Goal: Complete application form

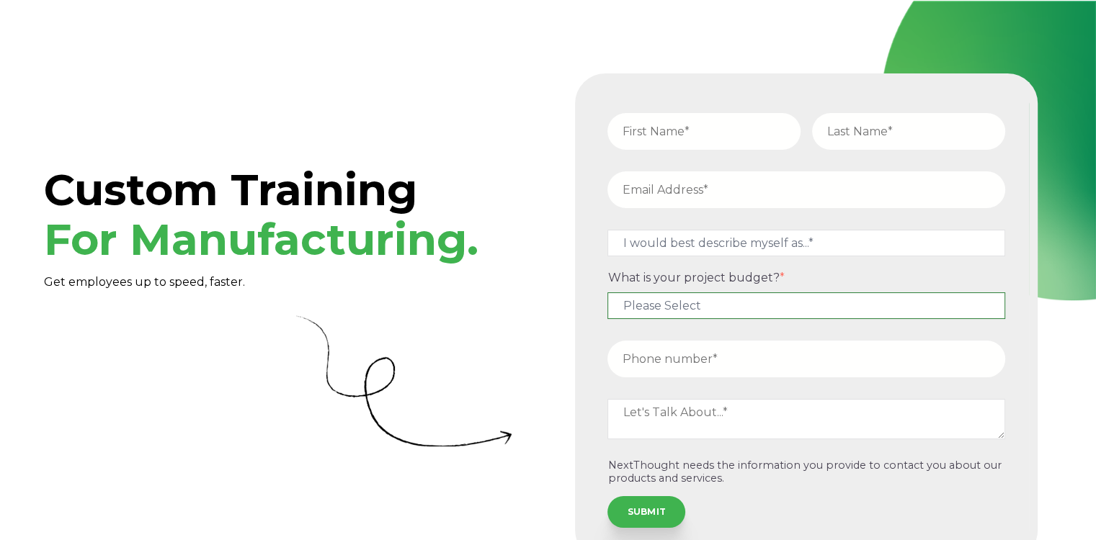
click at [754, 308] on select "Please Select $5,000 - $15,000 $15,000 - $25,000 $25,000 - $50,000 $50,000+" at bounding box center [806, 306] width 398 height 27
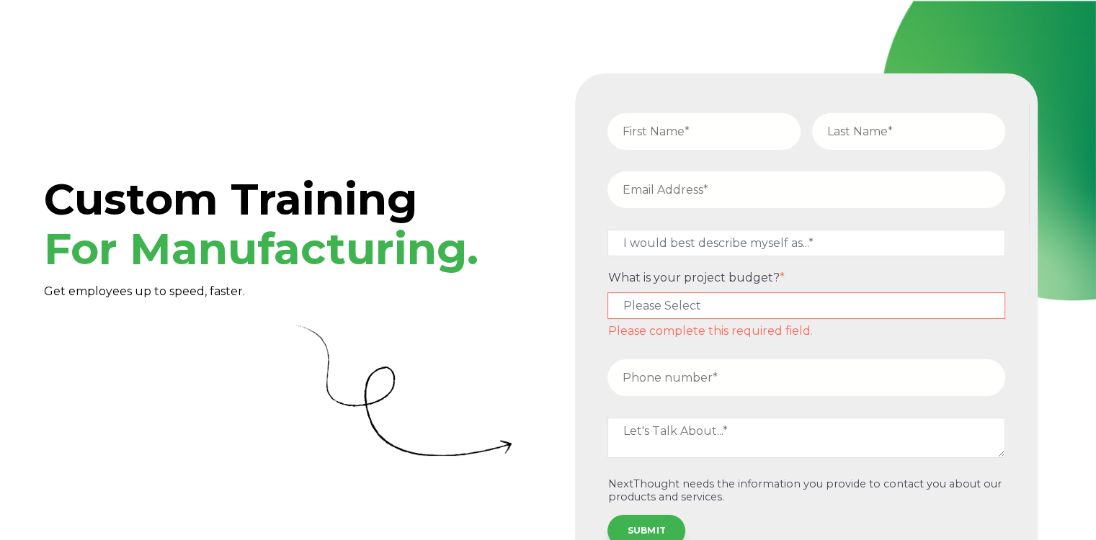
click at [695, 193] on input "email" at bounding box center [806, 190] width 398 height 37
type input "experiences@westga.edu"
click at [707, 124] on input "text" at bounding box center [703, 131] width 193 height 37
type input "Maya"
type input "Jackson"
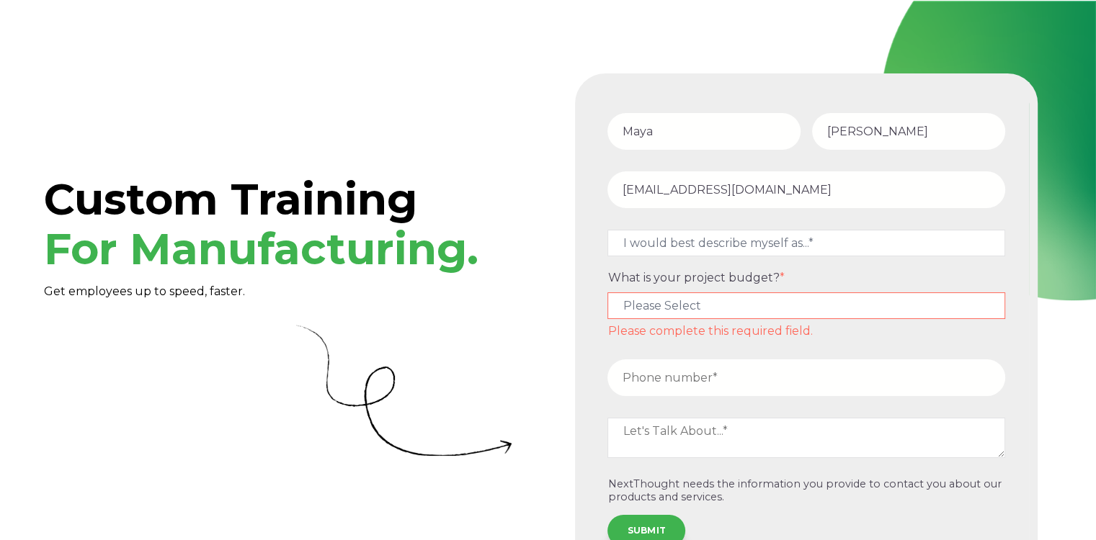
click at [700, 197] on input "experiences@westga.edu" at bounding box center [806, 190] width 398 height 37
click at [731, 246] on select "I would best describe myself as...* Other I am an executive or owner of a compa…" at bounding box center [806, 243] width 398 height 27
select select "persona_10"
click at [607, 230] on select "I would best describe myself as...* Other I am an executive or owner of a compa…" at bounding box center [806, 243] width 398 height 27
click at [755, 308] on select "Please Select $5,000 - $15,000 $15,000 - $25,000 $25,000 - $50,000 $50,000+" at bounding box center [806, 306] width 398 height 27
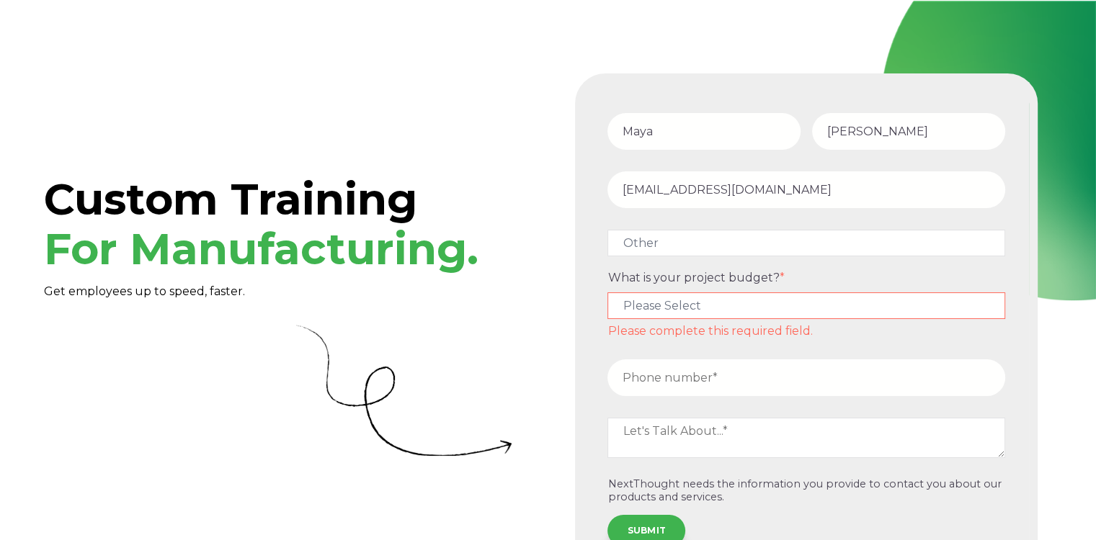
click at [770, 280] on span "What is your project budget?" at bounding box center [693, 278] width 172 height 14
click at [770, 293] on select "Please Select $5,000 - $15,000 $15,000 - $25,000 $25,000 - $50,000 $50,000+" at bounding box center [806, 306] width 398 height 27
click at [772, 298] on select "Please Select $5,000 - $15,000 $15,000 - $25,000 $25,000 - $50,000 $50,000+" at bounding box center [806, 306] width 398 height 27
click at [767, 295] on select "Please Select $5,000 - $15,000 $15,000 - $25,000 $25,000 - $50,000 $50,000+" at bounding box center [806, 306] width 398 height 27
click at [703, 373] on input "tel" at bounding box center [806, 378] width 398 height 37
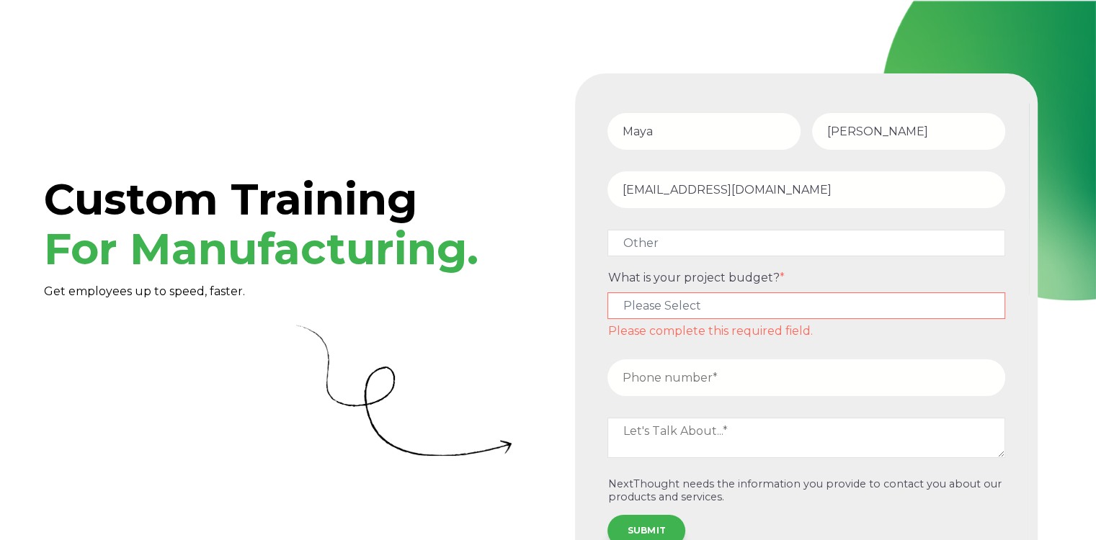
type input "(770)881-1029"
click at [700, 437] on textarea at bounding box center [806, 438] width 398 height 40
paste textarea "to develop virtual professional training content for a construction company’s w…"
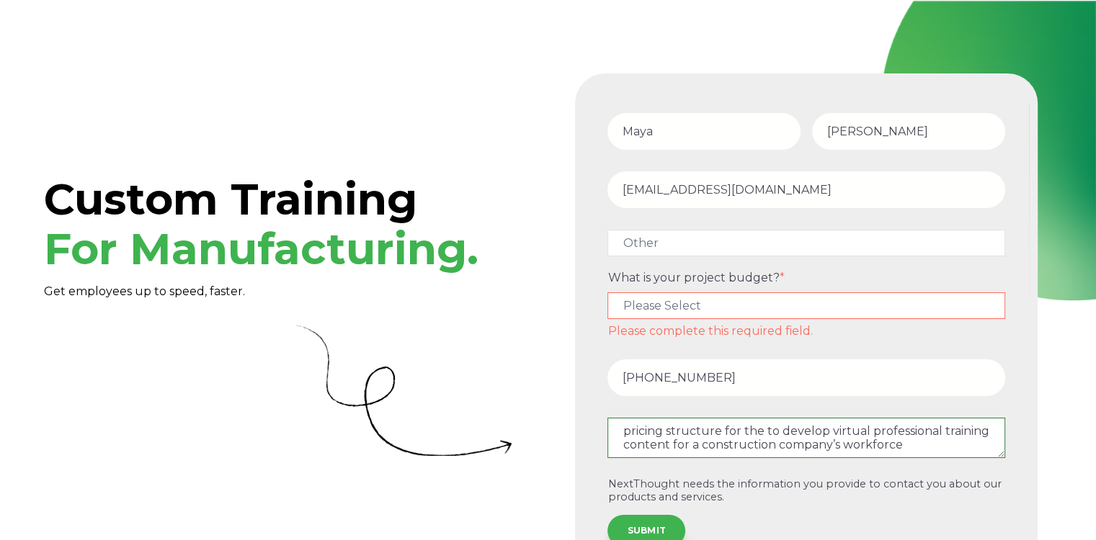
click at [825, 434] on textarea "pricing structure for the to develop virtual professional training content for …" at bounding box center [806, 438] width 398 height 40
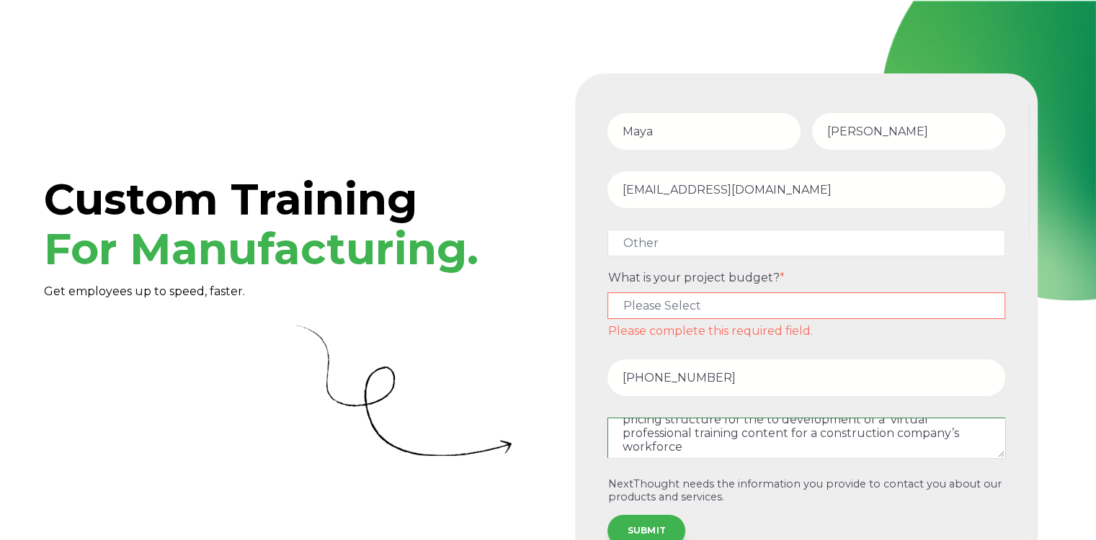
scroll to position [14, 0]
click at [845, 447] on textarea "pricing structure for the to development of a virtual professional training con…" at bounding box center [806, 438] width 398 height 40
click at [1002, 426] on div "pricing structure for the to development of a virtual professional training con…" at bounding box center [806, 441] width 409 height 46
type textarea "pricing structure for the development of a virtual professional training conten…"
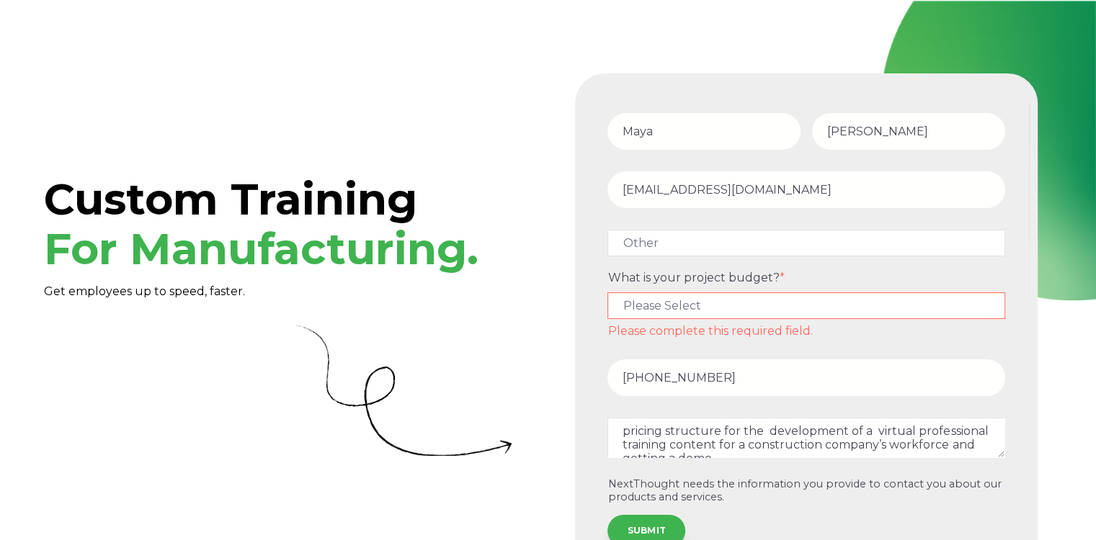
click at [938, 391] on input "(770)881-1029" at bounding box center [806, 378] width 398 height 37
click at [878, 307] on select "Please Select $5,000 - $15,000 $15,000 - $25,000 $25,000 - $50,000 $50,000+" at bounding box center [806, 306] width 398 height 27
select select "$5,000 - $15,000"
click at [607, 293] on select "Please Select $5,000 - $15,000 $15,000 - $25,000 $25,000 - $50,000 $50,000+" at bounding box center [806, 306] width 398 height 27
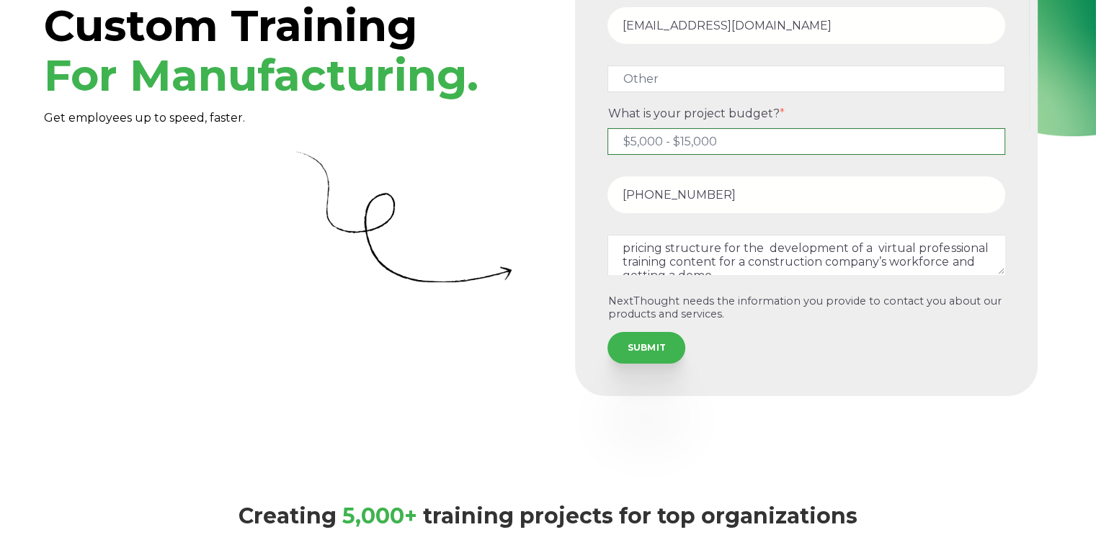
scroll to position [160, 0]
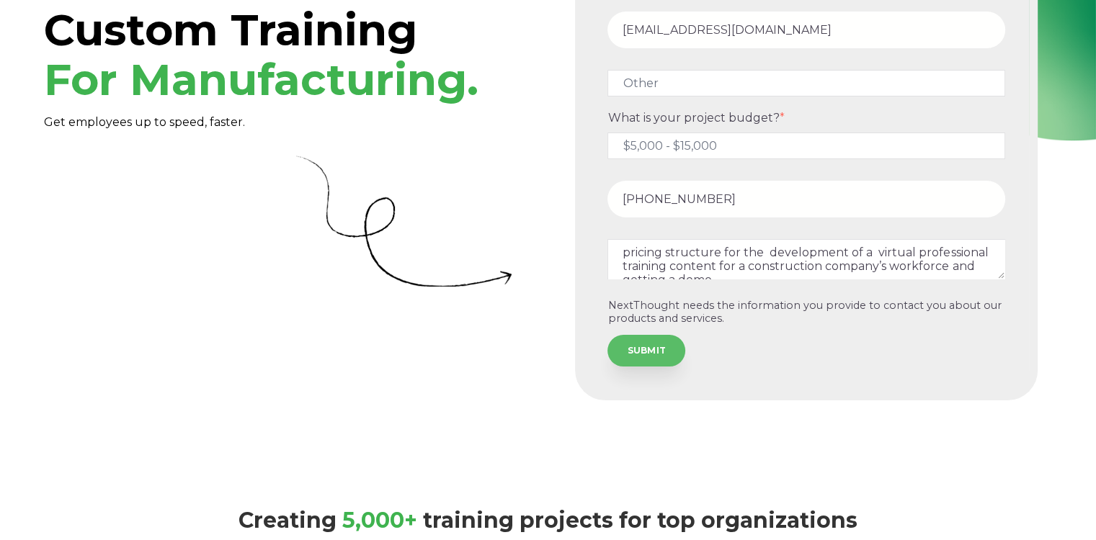
click at [674, 357] on input "SUBMIT" at bounding box center [646, 351] width 78 height 32
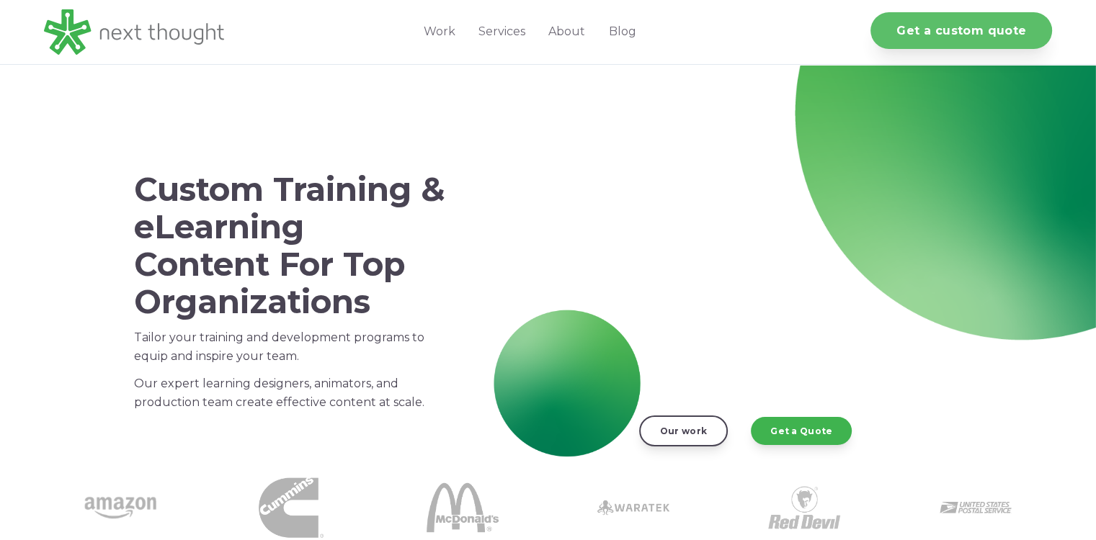
click at [932, 35] on link "Get a custom quote" at bounding box center [961, 30] width 182 height 37
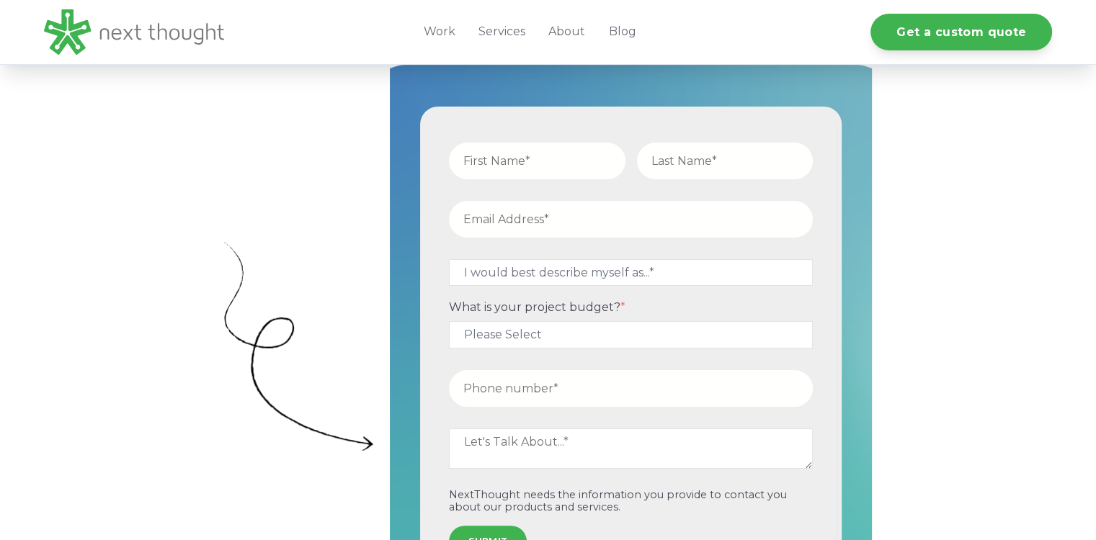
scroll to position [421, 0]
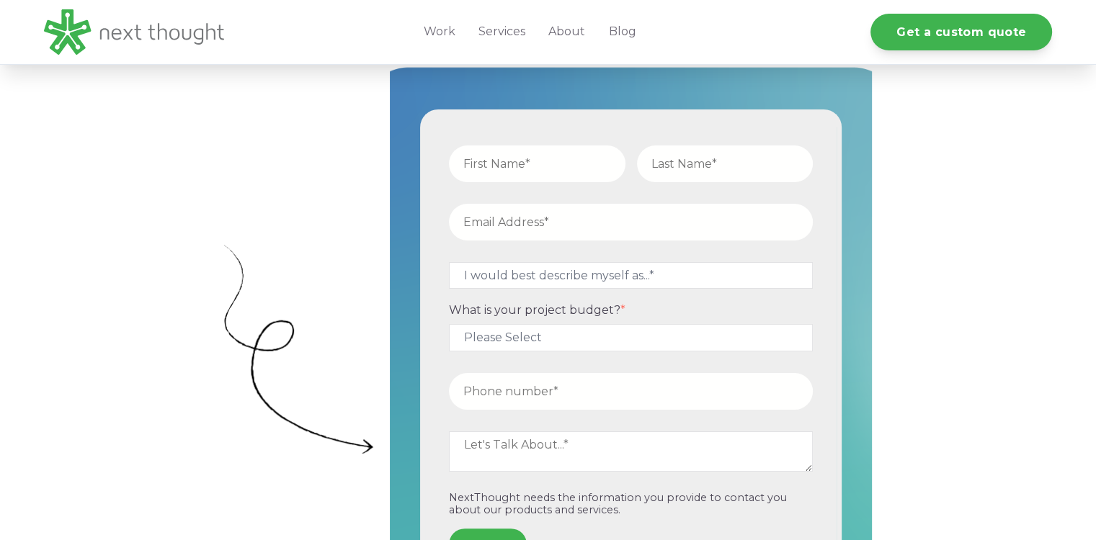
click at [543, 153] on input "text" at bounding box center [537, 164] width 177 height 37
type input "Maya"
click at [740, 167] on input "text" at bounding box center [725, 164] width 177 height 37
type input "Jackson"
click at [548, 208] on input "email" at bounding box center [631, 222] width 364 height 37
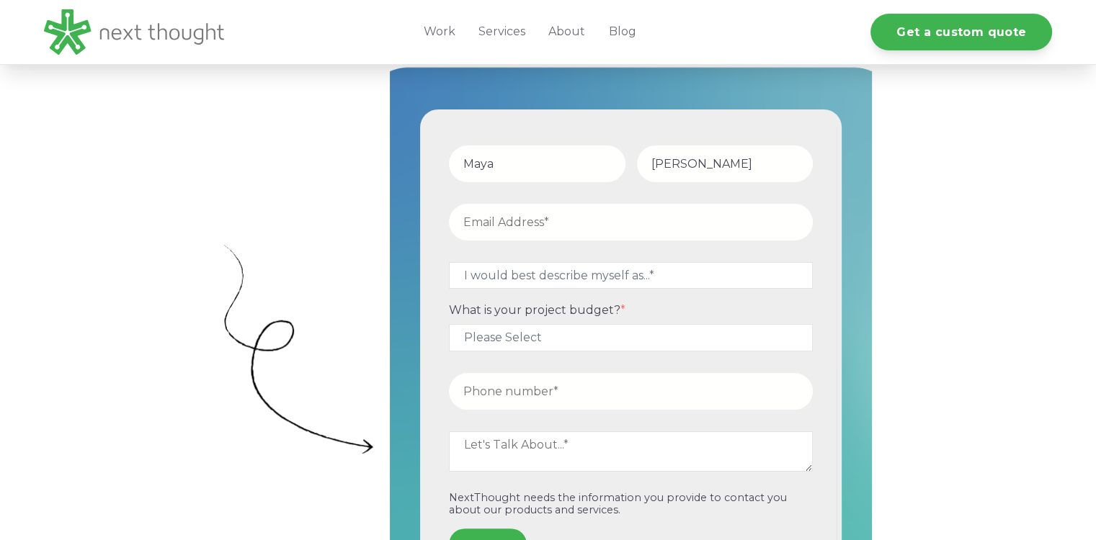
paste input "wont let me request a demo without a business email"
type input "wont let me request a demo without a business email"
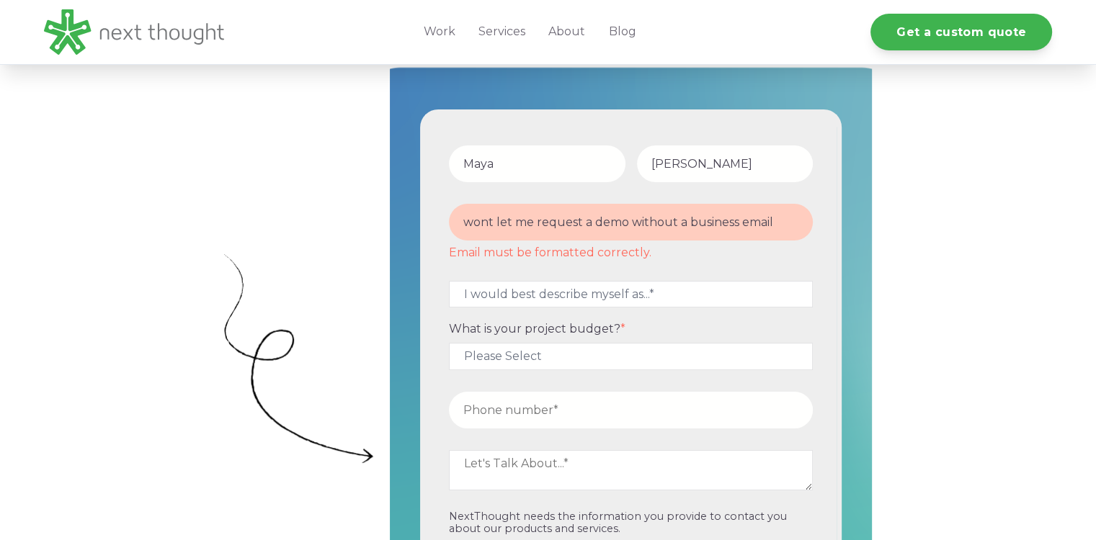
drag, startPoint x: 791, startPoint y: 223, endPoint x: 417, endPoint y: 238, distance: 374.3
click at [417, 238] on div "Maya Jackson wont let me request a demo without a business email Email must be …" at bounding box center [631, 358] width 482 height 589
paste input "m.jacksonconsulting"
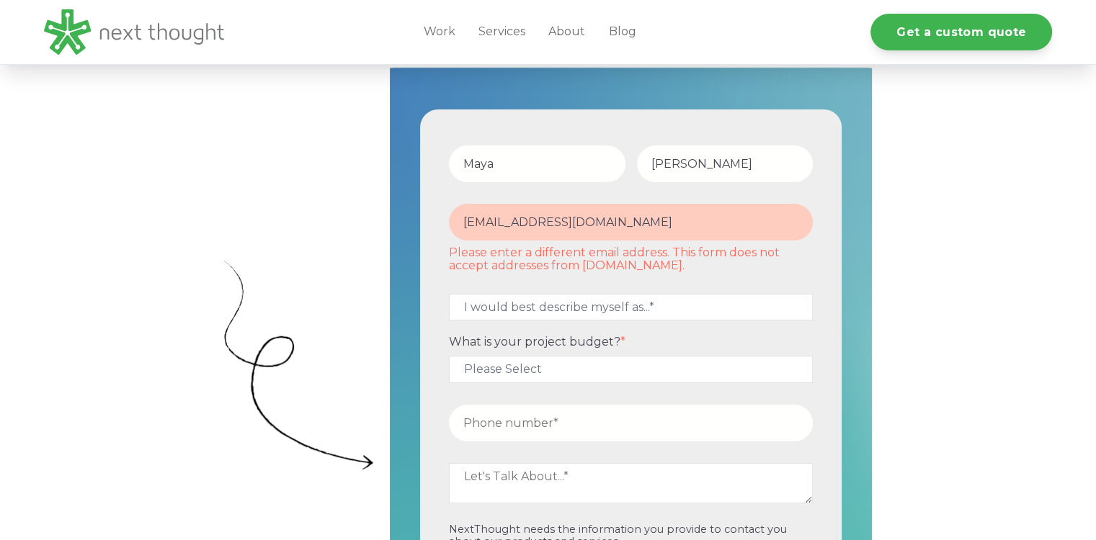
click at [476, 225] on input "m.jacksonconsulting@yahoo.com" at bounding box center [631, 222] width 364 height 37
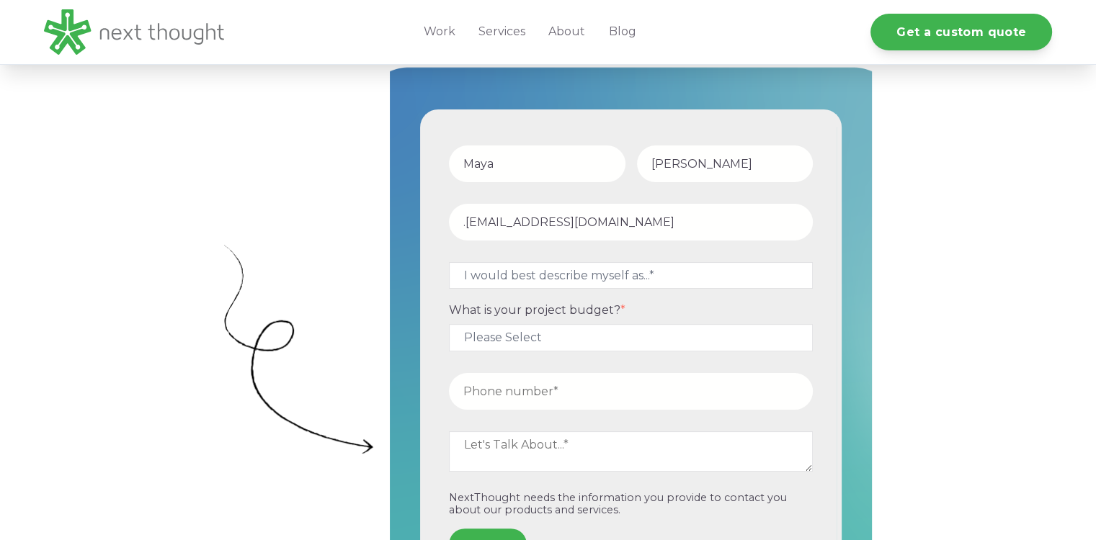
click at [478, 226] on input ".jacksonconsulting@yahoo.com" at bounding box center [631, 222] width 364 height 37
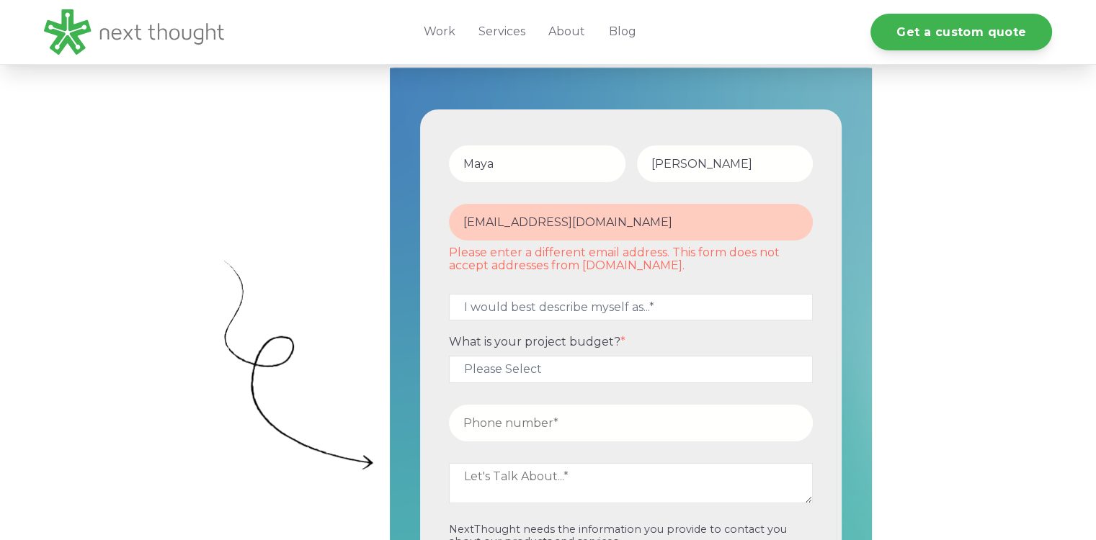
click at [767, 221] on input "m.jacksonconsulting@yahoo.com" at bounding box center [631, 222] width 364 height 37
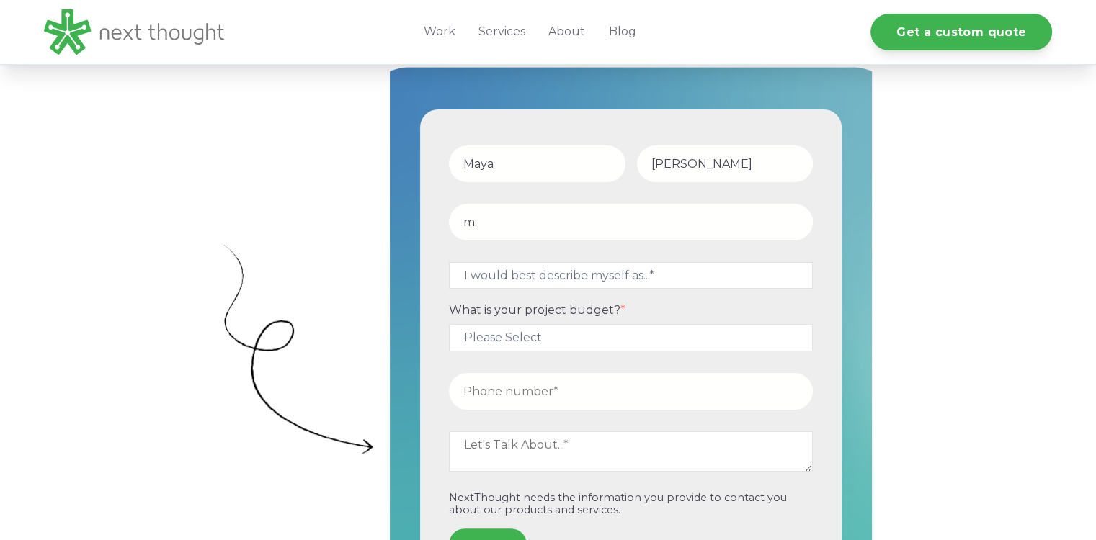
type input "m"
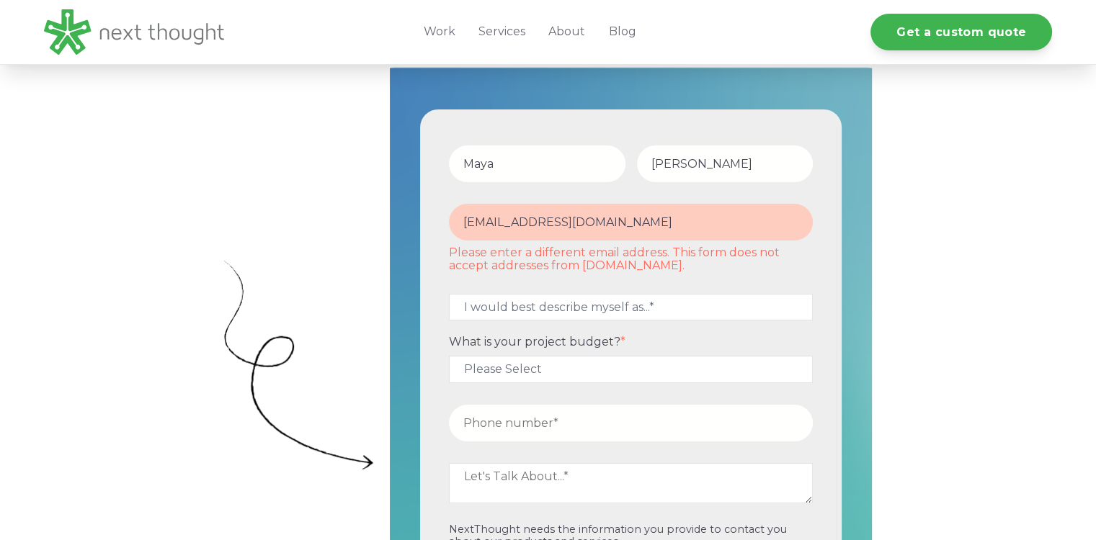
click at [713, 246] on fieldset "mayabreannjackson@gmail.com Please enter a different email address. This form d…" at bounding box center [630, 242] width 375 height 90
click at [708, 235] on input "mayabreannjackson@gmail.com" at bounding box center [631, 222] width 364 height 37
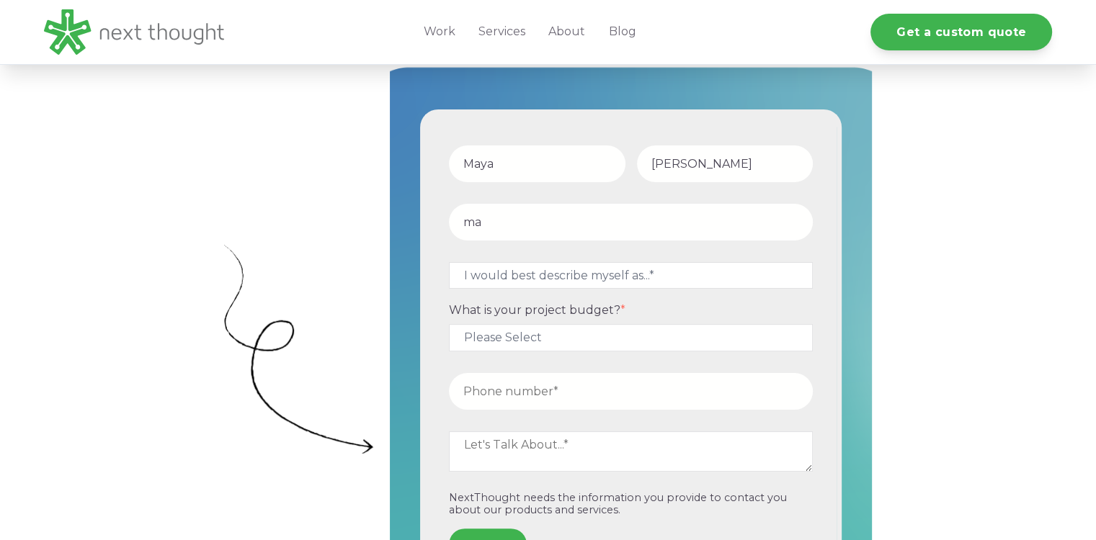
type input "m"
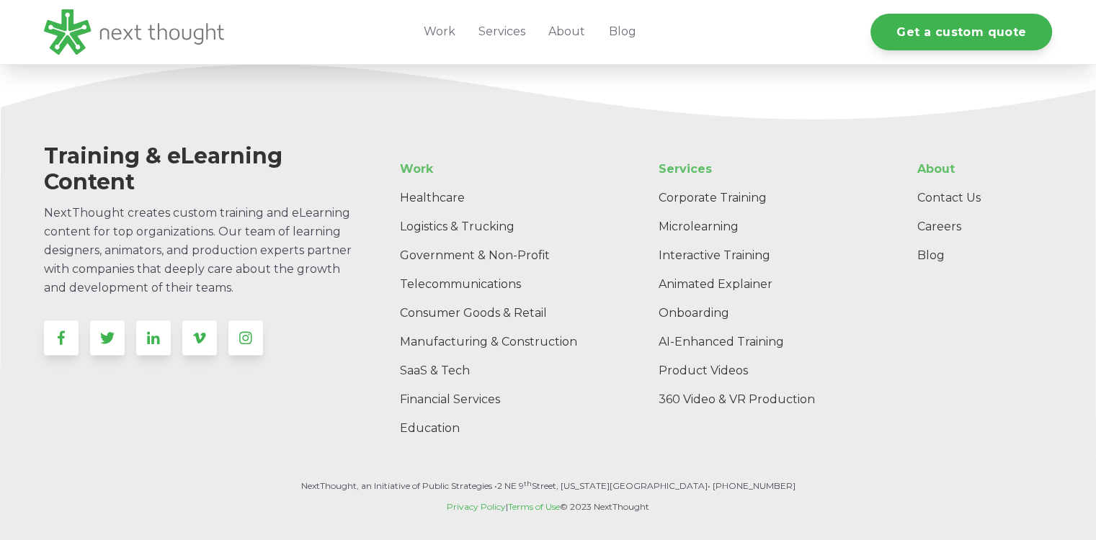
scroll to position [1743, 0]
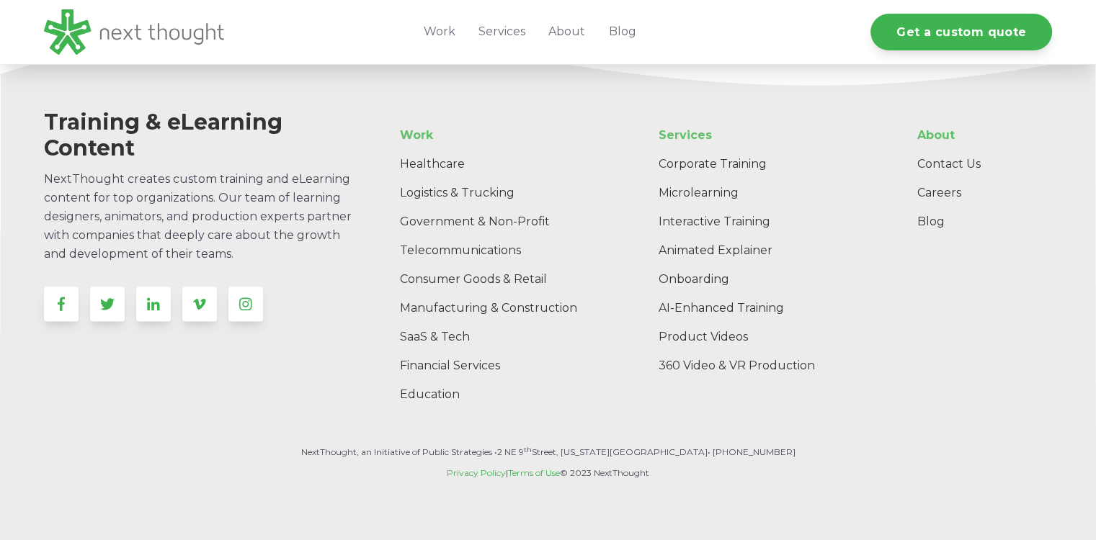
click at [1083, 516] on div "NextThought, an Initiative of Public Strategies • 2 NE 9 th Street, Oklahoma Ci…" at bounding box center [548, 501] width 1096 height 154
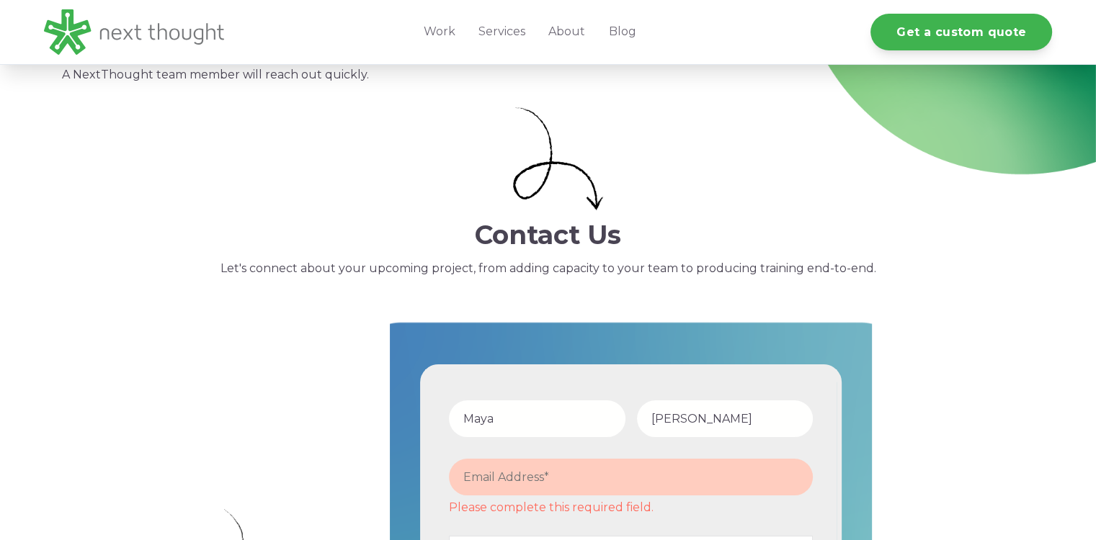
scroll to position [0, 0]
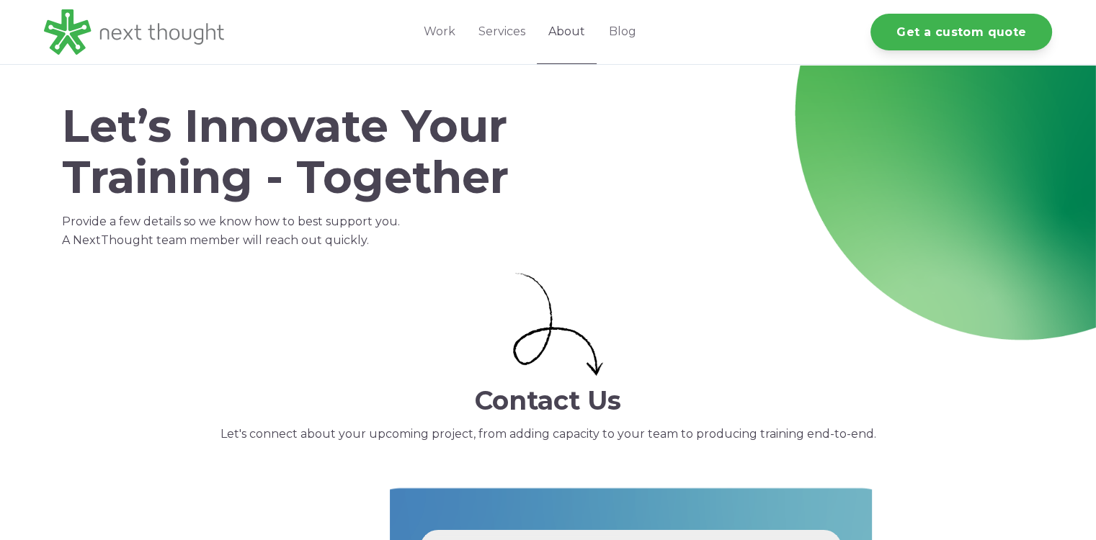
click at [559, 16] on link "About" at bounding box center [567, 32] width 60 height 64
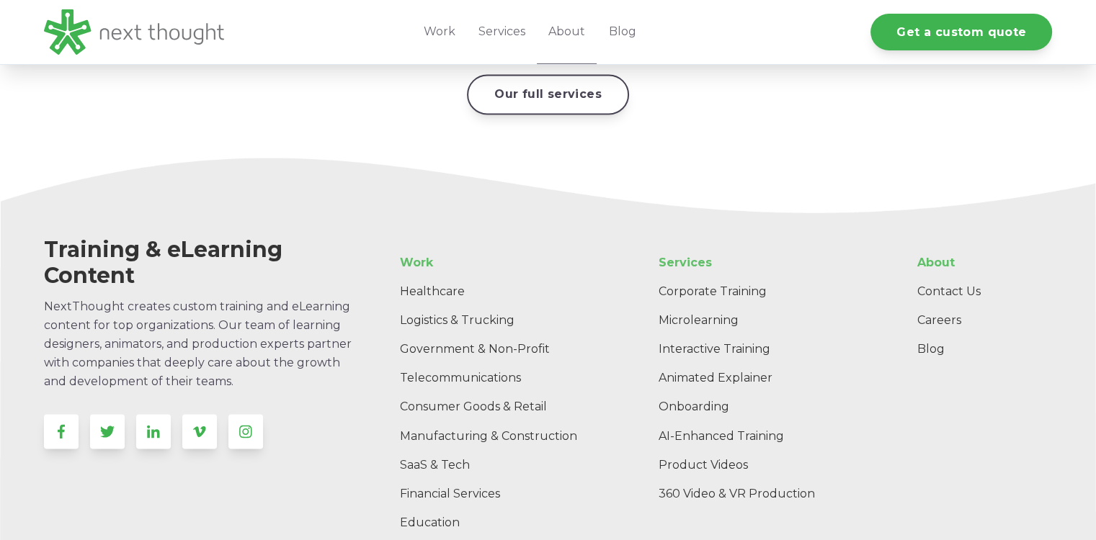
scroll to position [2312, 0]
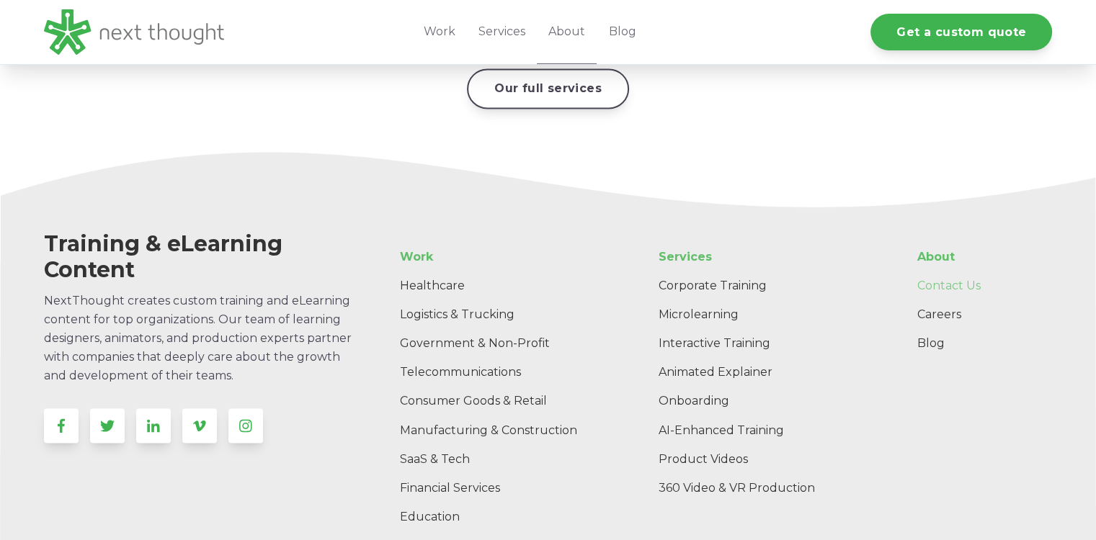
click at [959, 272] on link "Contact Us" at bounding box center [979, 286] width 146 height 29
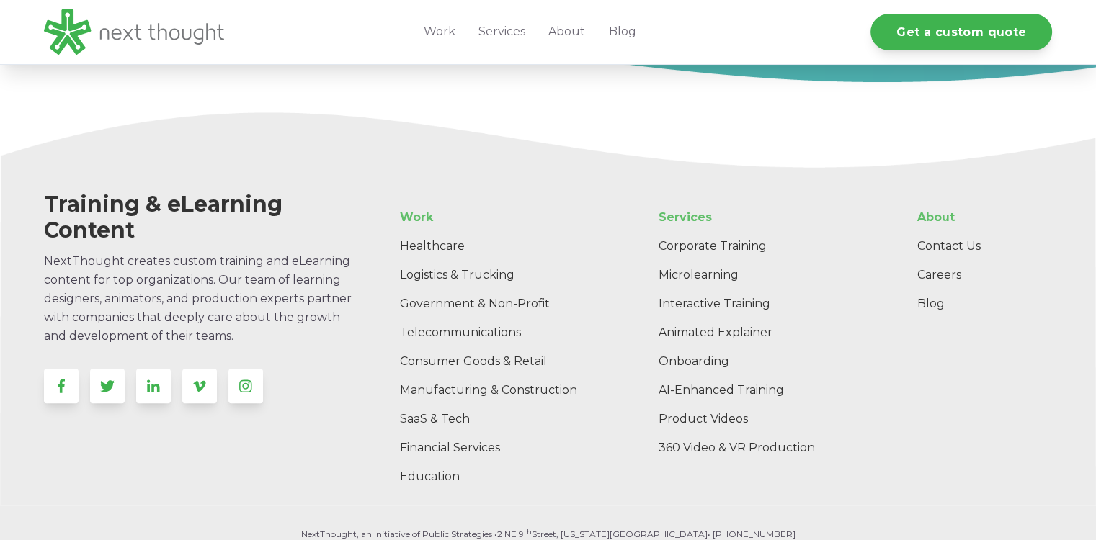
scroll to position [1564, 0]
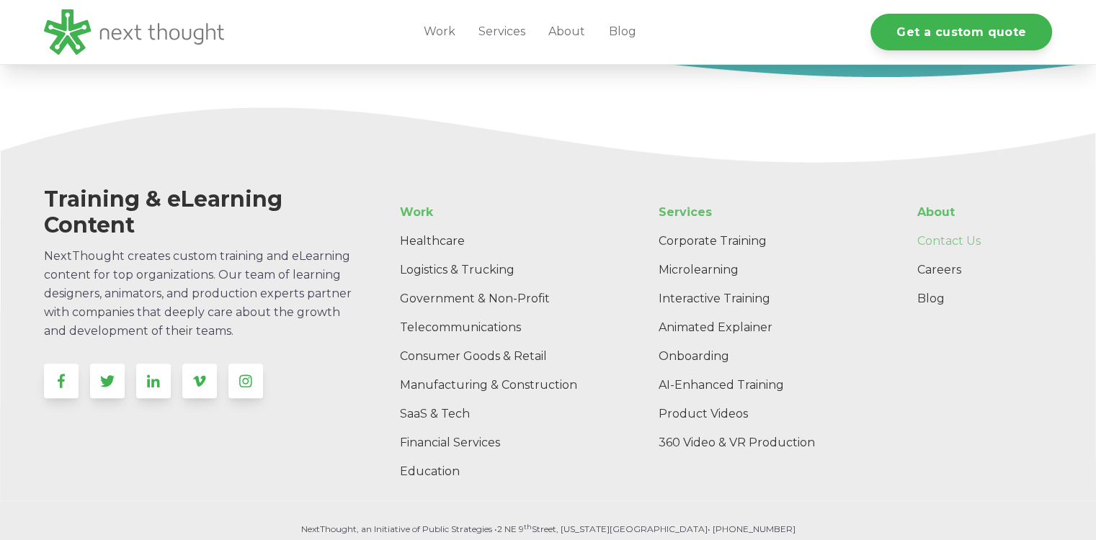
click at [964, 244] on link "Contact Us" at bounding box center [979, 241] width 146 height 29
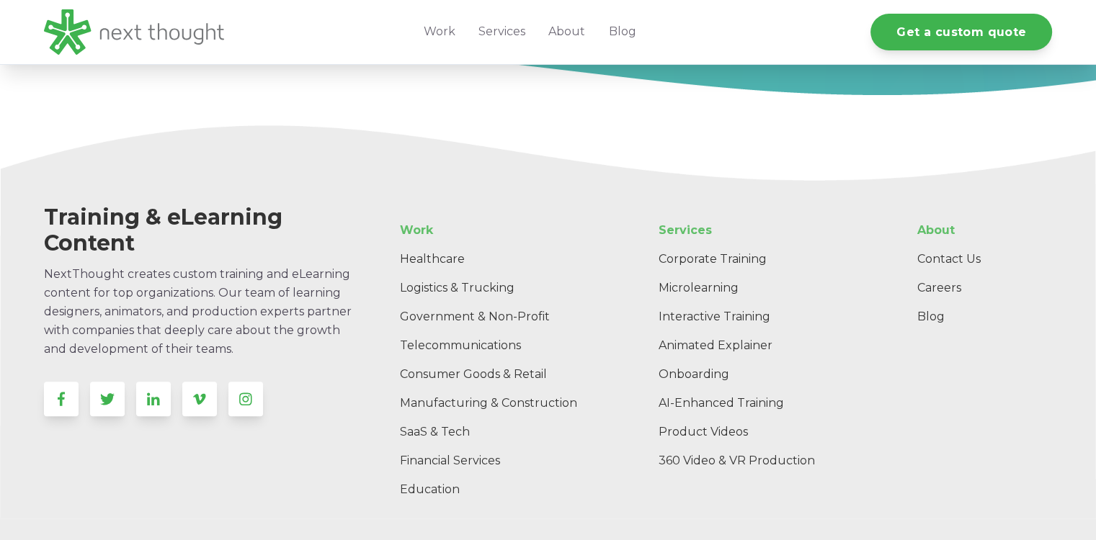
scroll to position [1641, 0]
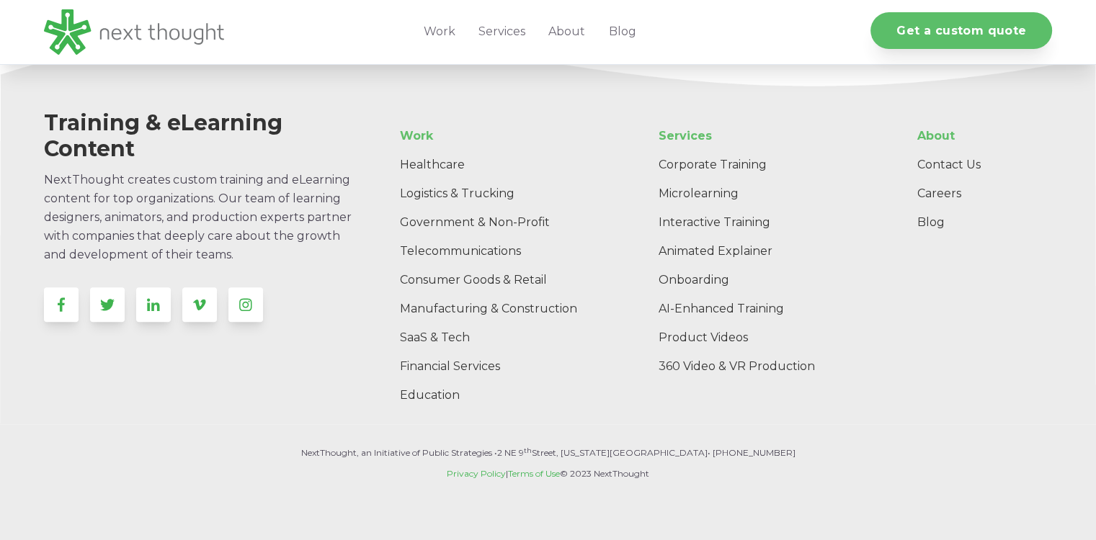
click at [1015, 44] on link "Get a custom quote" at bounding box center [961, 30] width 182 height 37
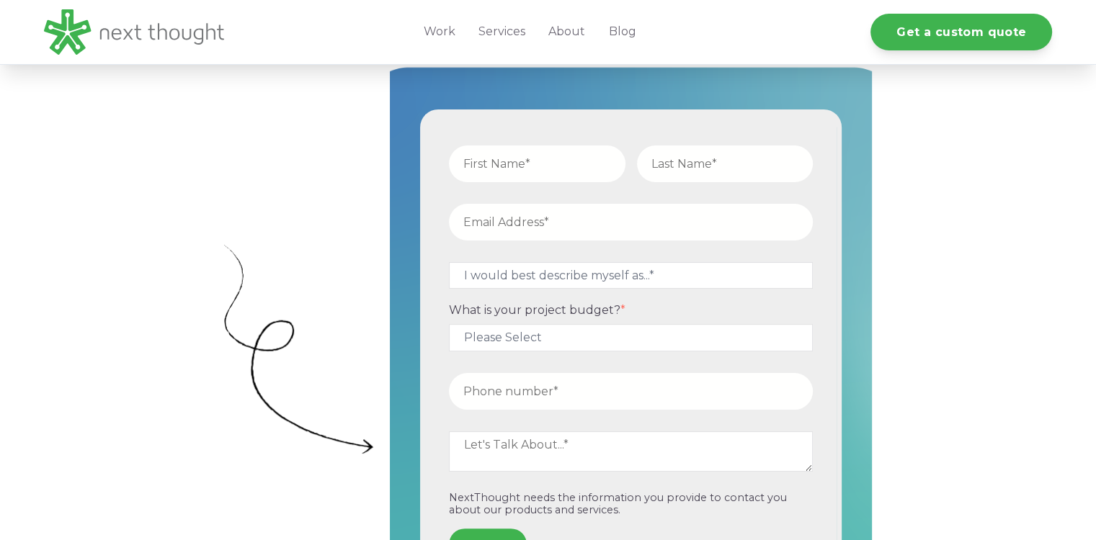
scroll to position [427, 0]
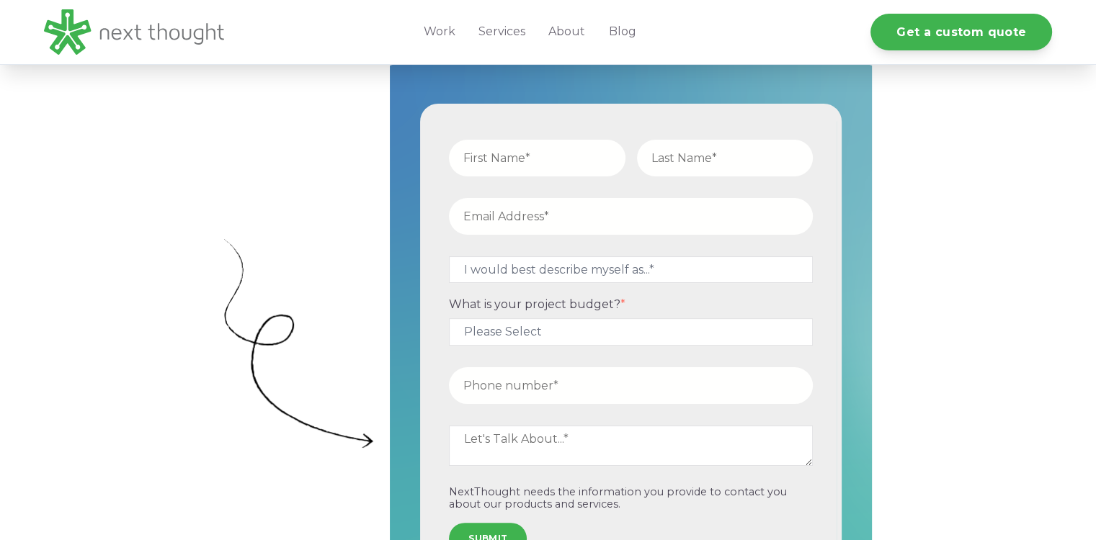
click at [542, 213] on input "email" at bounding box center [631, 216] width 364 height 37
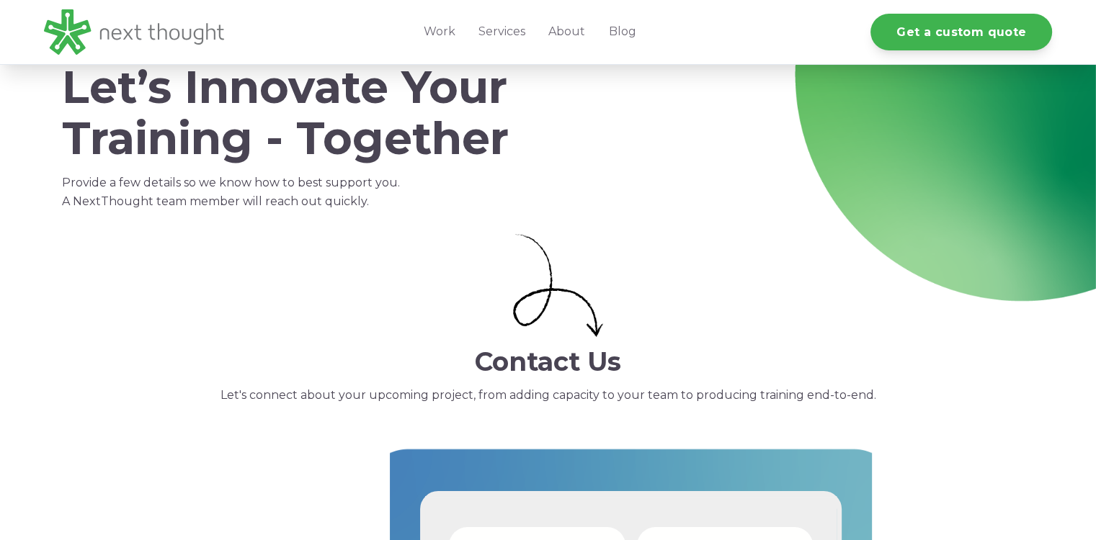
scroll to position [0, 0]
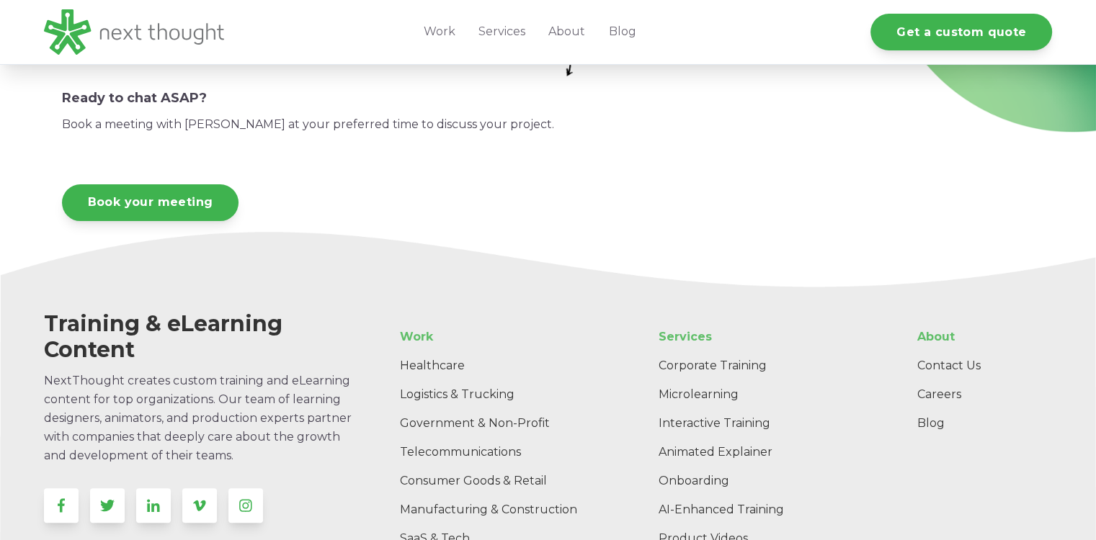
scroll to position [235, 0]
